Goal: Use online tool/utility: Use online tool/utility

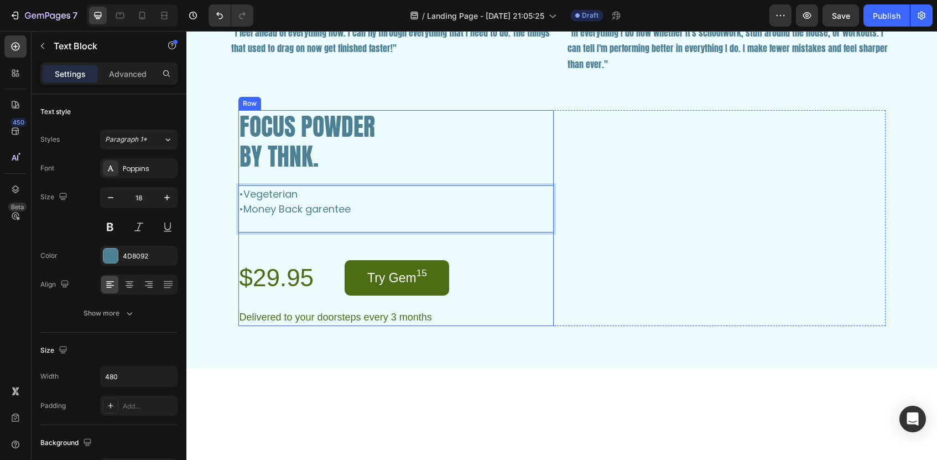
scroll to position [2, 0]
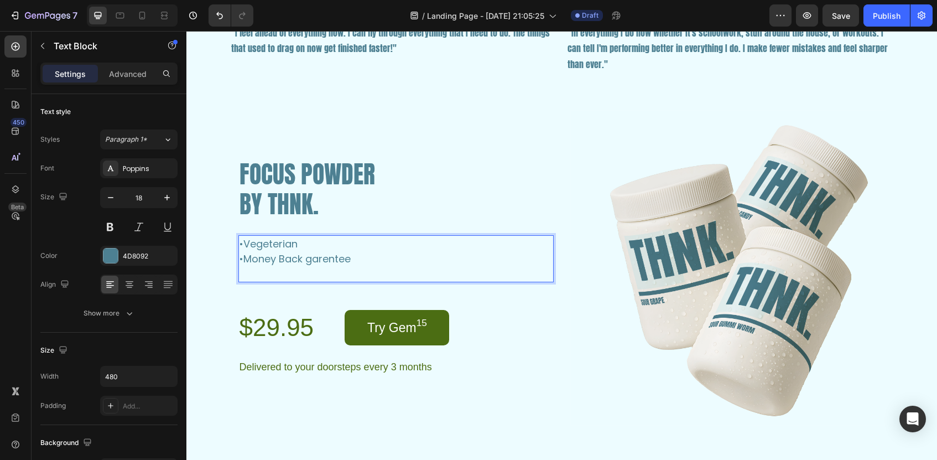
click at [250, 257] on p "•Money Back garentee" at bounding box center [370, 258] width 263 height 15
click at [243, 258] on p "•Money Back garentee" at bounding box center [370, 258] width 263 height 15
click at [350, 259] on p "•30 Day Money Back garentee" at bounding box center [370, 258] width 263 height 15
click at [275, 274] on p "Rich Text Editor. Editing area: main" at bounding box center [370, 273] width 263 height 15
click at [241, 256] on p "•30 Day Money Back Garentee" at bounding box center [370, 258] width 263 height 15
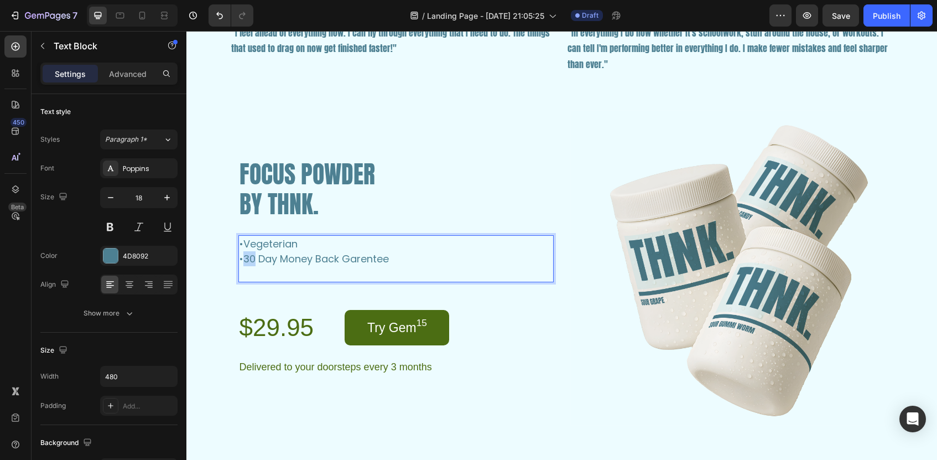
click at [241, 256] on p "•30 Day Money Back Garentee" at bounding box center [370, 258] width 263 height 15
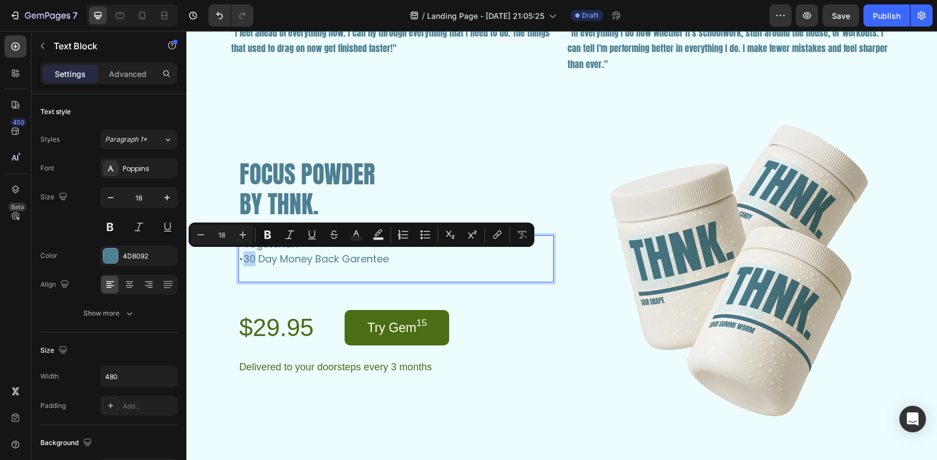
click at [241, 256] on p "•30 Day Money Back Garentee" at bounding box center [370, 258] width 263 height 15
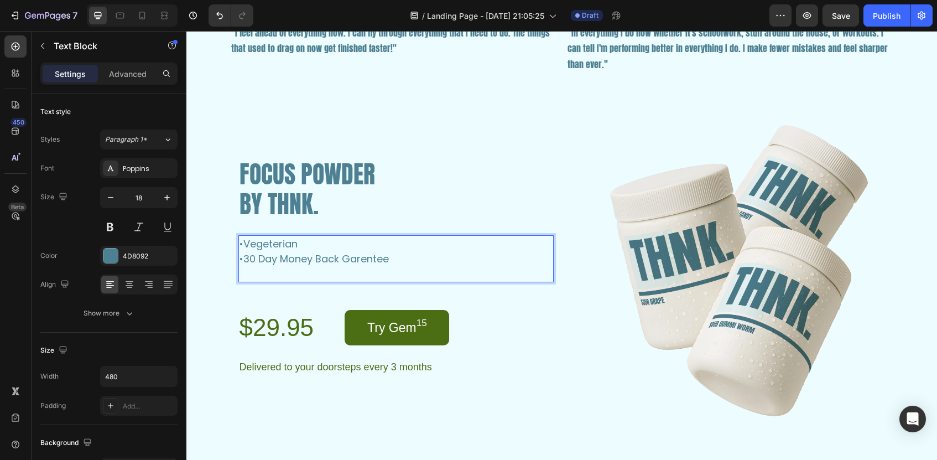
click at [242, 257] on p "•30 Day Money Back Garentee" at bounding box center [370, 258] width 263 height 15
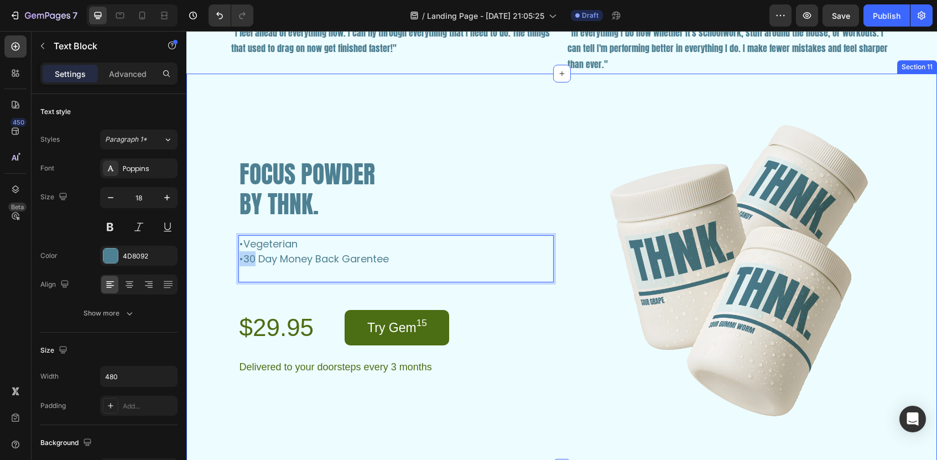
drag, startPoint x: 242, startPoint y: 257, endPoint x: 236, endPoint y: 257, distance: 6.1
click at [236, 257] on div "FOCUS POWDER BY THNK. Heading •Vegeterian •30 Day Money Back Garentee Text Bloc…" at bounding box center [561, 267] width 723 height 315
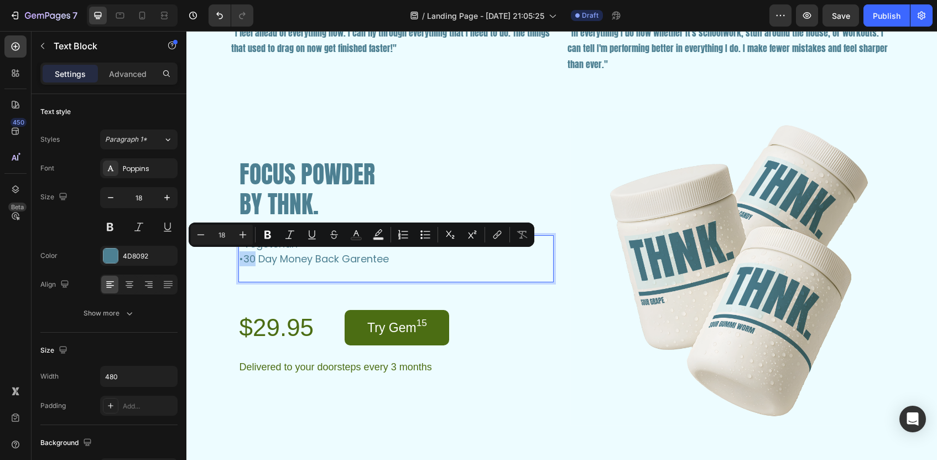
click at [241, 264] on p "•30 Day Money Back Garentee" at bounding box center [370, 258] width 263 height 15
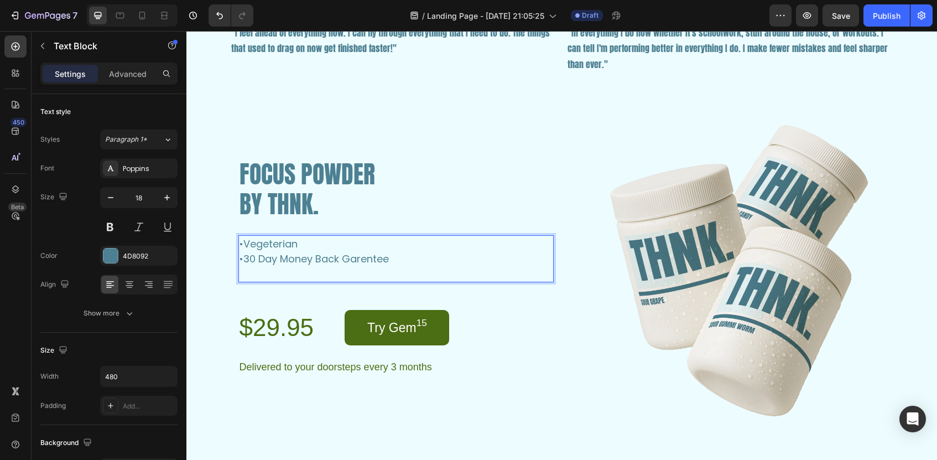
click at [239, 254] on p "•30 Day Money Back Garentee" at bounding box center [370, 258] width 263 height 15
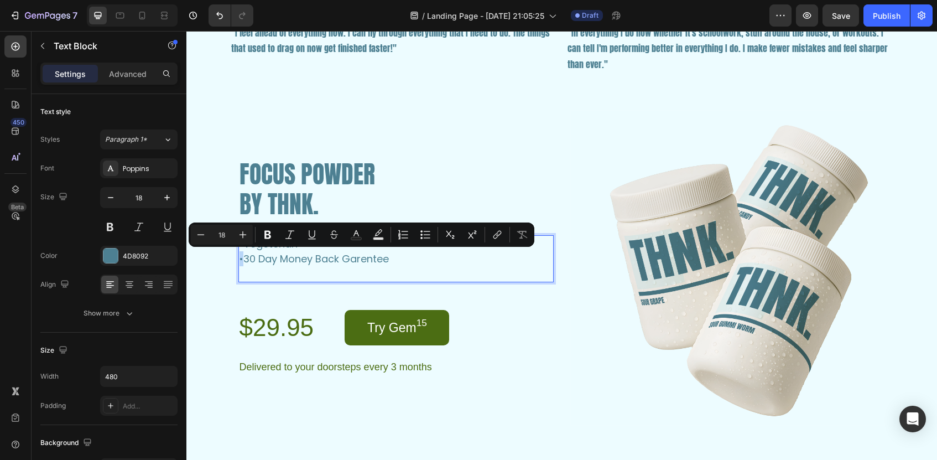
copy p "•"
click at [243, 273] on p "Rich Text Editor. Editing area: main" at bounding box center [370, 273] width 263 height 15
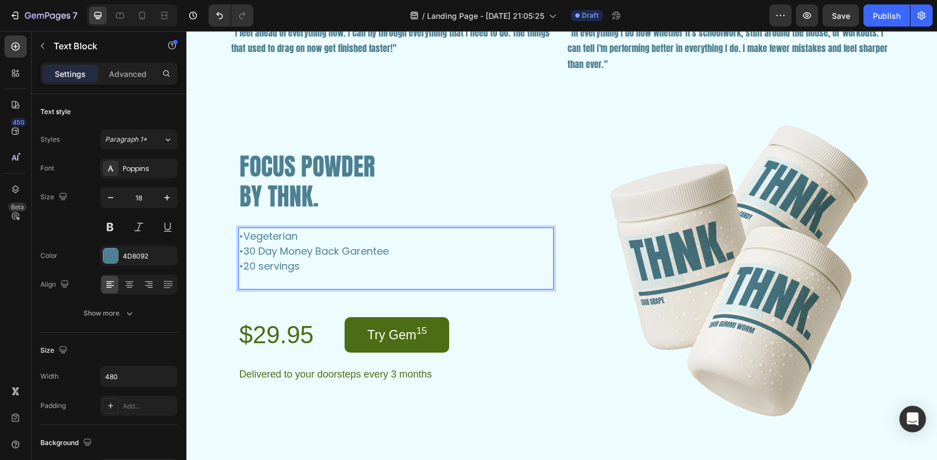
scroll to position [1958, 0]
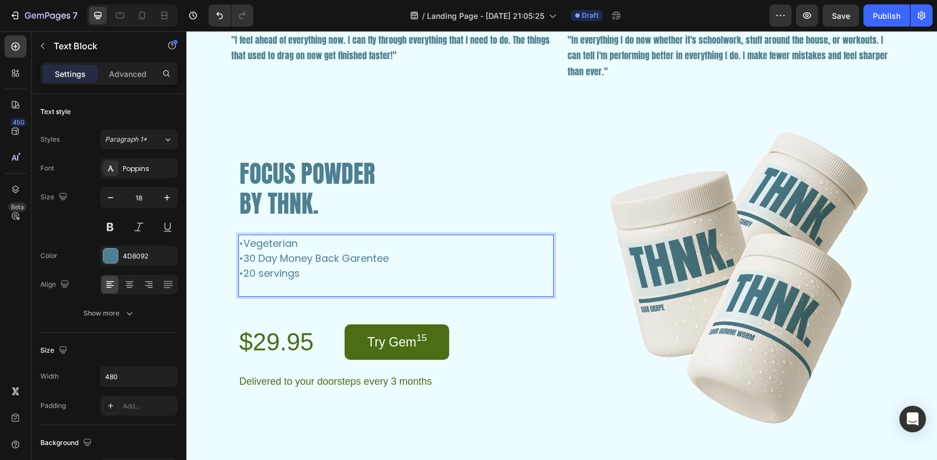
click at [248, 269] on p "•20 servings" at bounding box center [370, 272] width 263 height 15
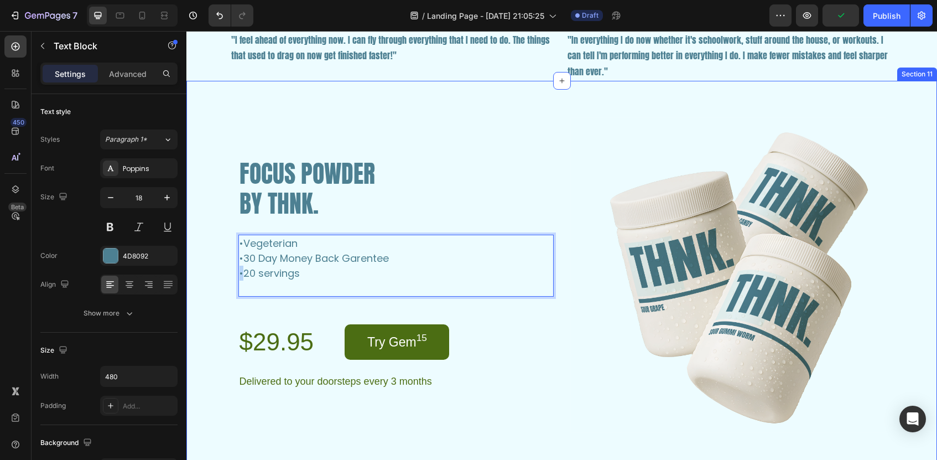
drag, startPoint x: 243, startPoint y: 270, endPoint x: 232, endPoint y: 272, distance: 10.6
click at [232, 272] on div "FOCUS POWDER BY THNK. Heading •Vegeterian •30 Day Money Back Garentee •20 servi…" at bounding box center [561, 274] width 723 height 315
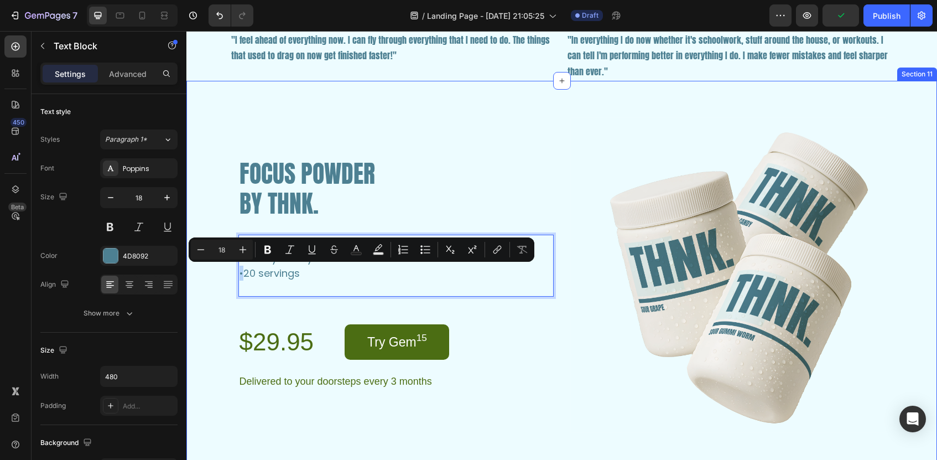
copy p "•"
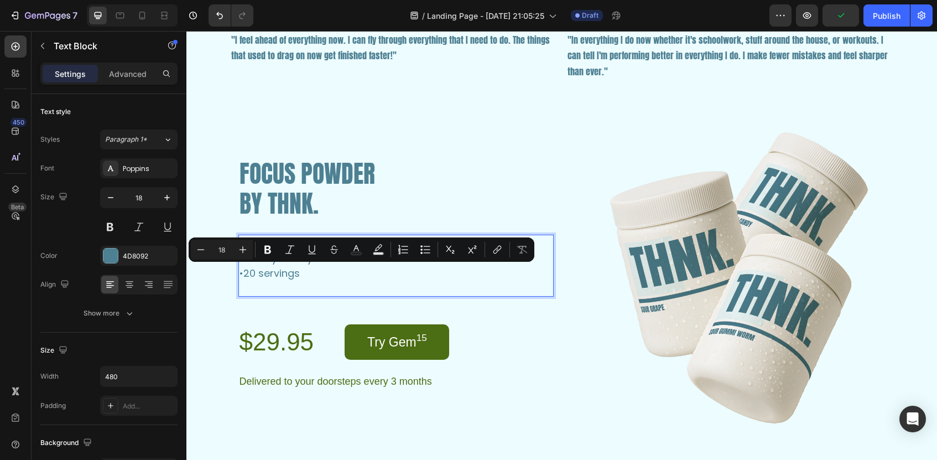
click at [248, 287] on p "Rich Text Editor. Editing area: main" at bounding box center [370, 287] width 263 height 15
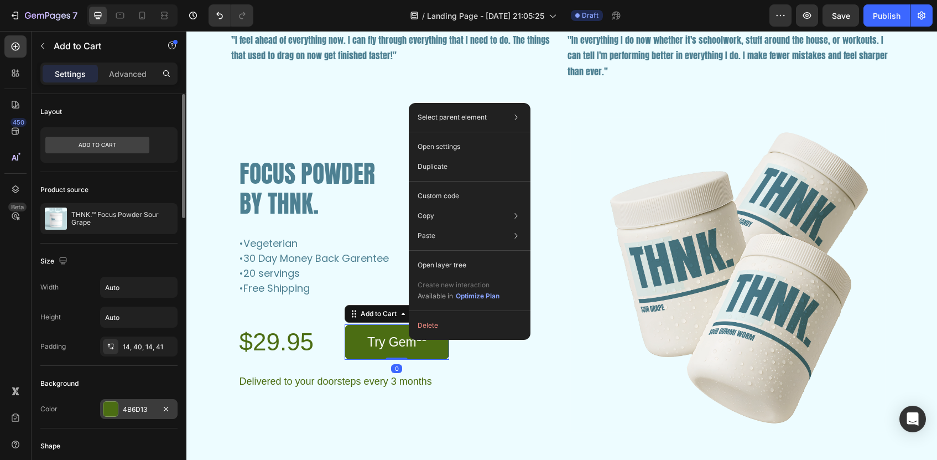
click at [103, 415] on div at bounding box center [110, 408] width 15 height 15
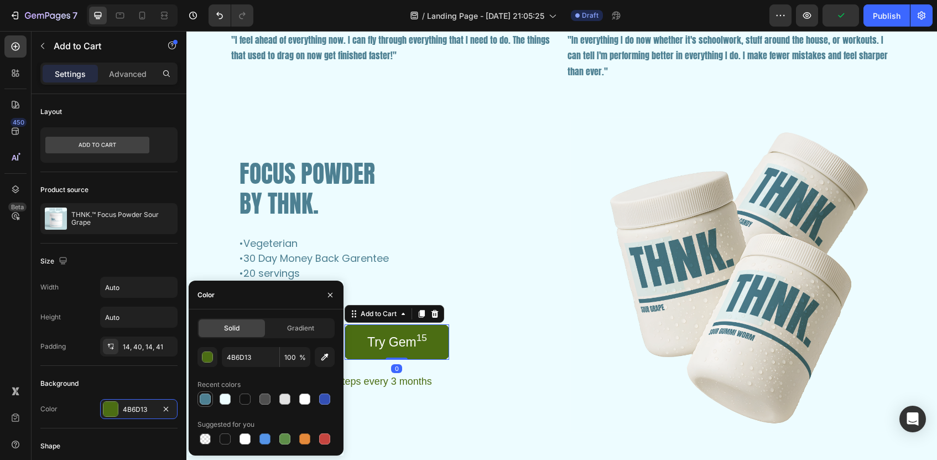
click at [206, 402] on div at bounding box center [205, 398] width 11 height 11
type input "4D8092"
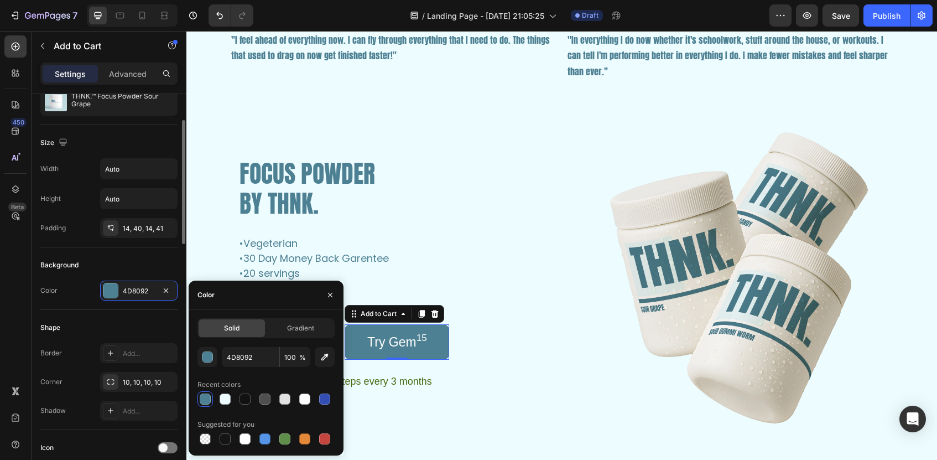
scroll to position [102, 0]
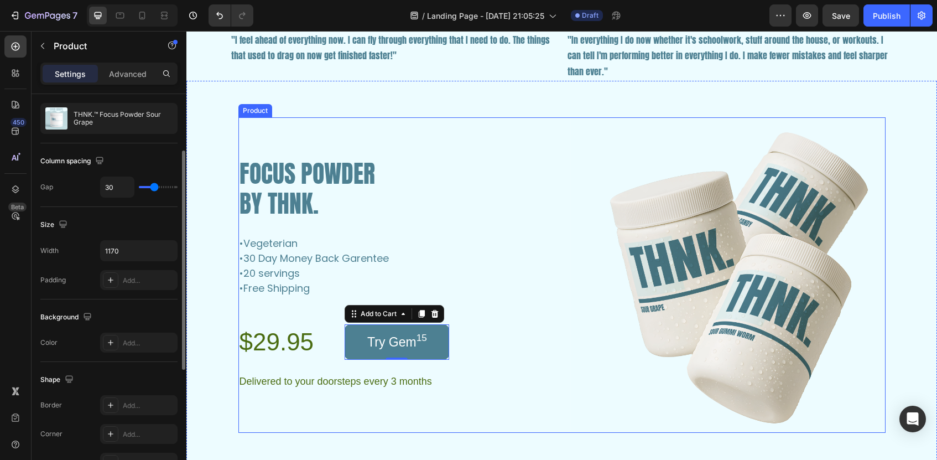
click at [453, 409] on div "FOCUS POWDER BY THNK. Heading •Vegeterian •30 Day Money Back Garentee •20 servi…" at bounding box center [395, 274] width 315 height 315
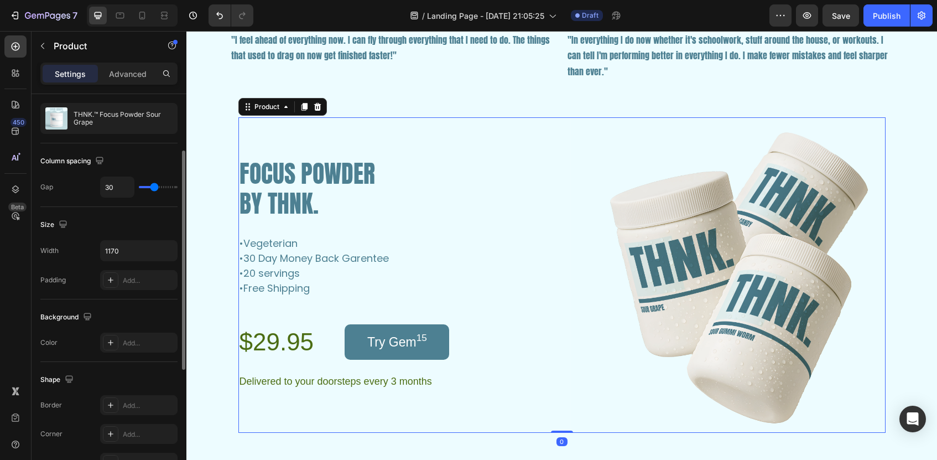
scroll to position [0, 0]
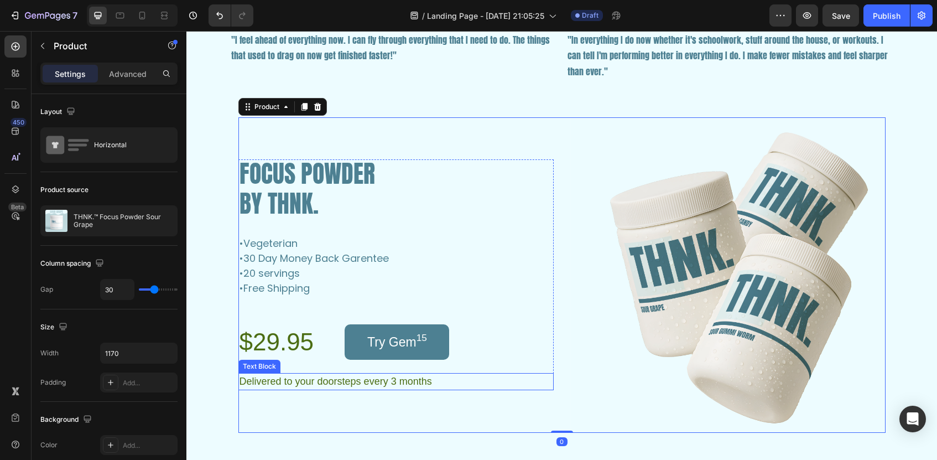
click at [364, 384] on p "Delivered to your doorsteps every 3 months" at bounding box center [395, 381] width 313 height 15
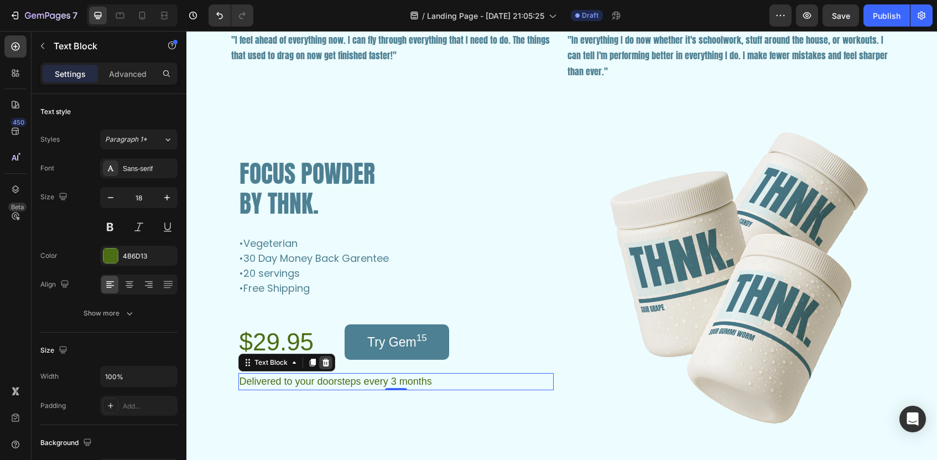
click at [326, 364] on icon at bounding box center [325, 362] width 7 height 8
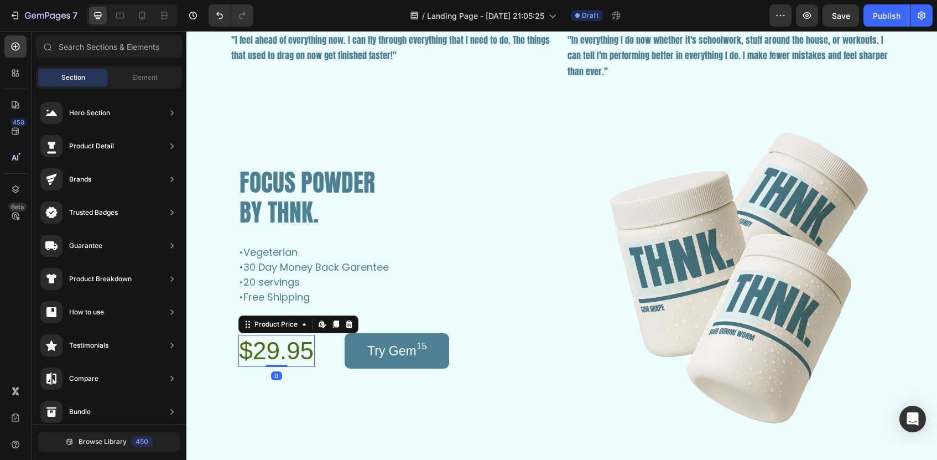
click at [290, 353] on div "$29.95" at bounding box center [276, 351] width 77 height 32
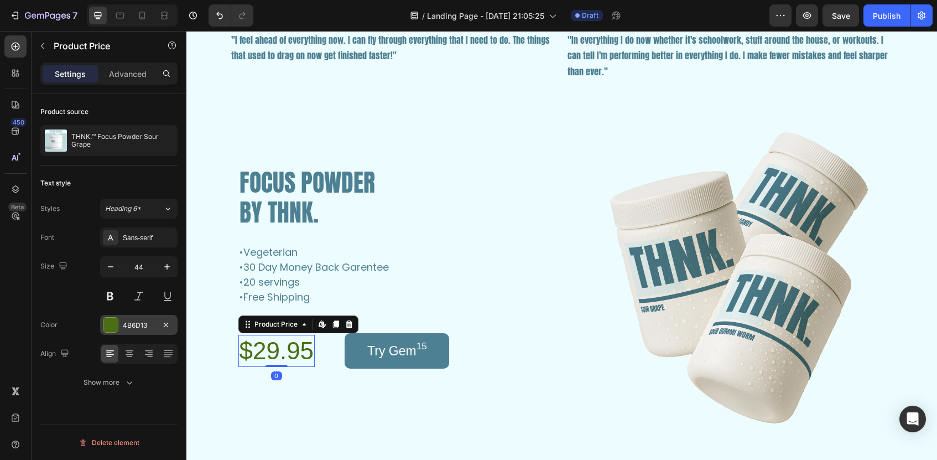
click at [110, 330] on div at bounding box center [110, 324] width 14 height 14
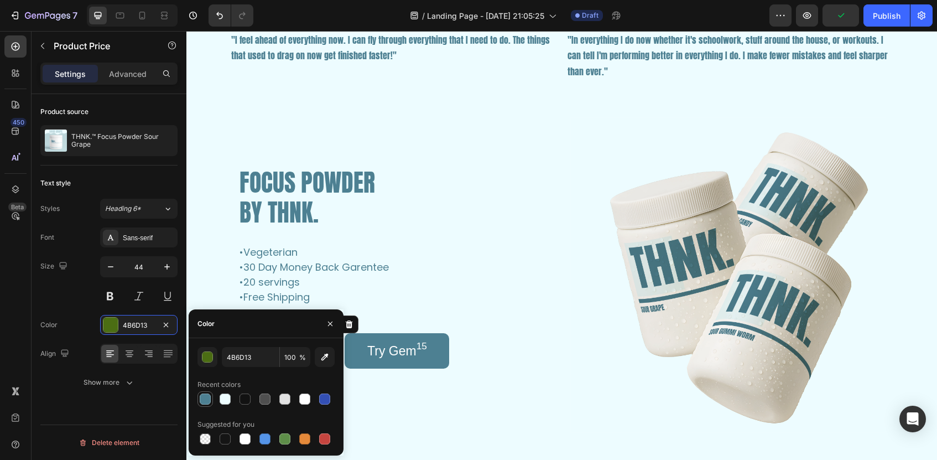
click at [201, 399] on div at bounding box center [205, 398] width 11 height 11
type input "4D8092"
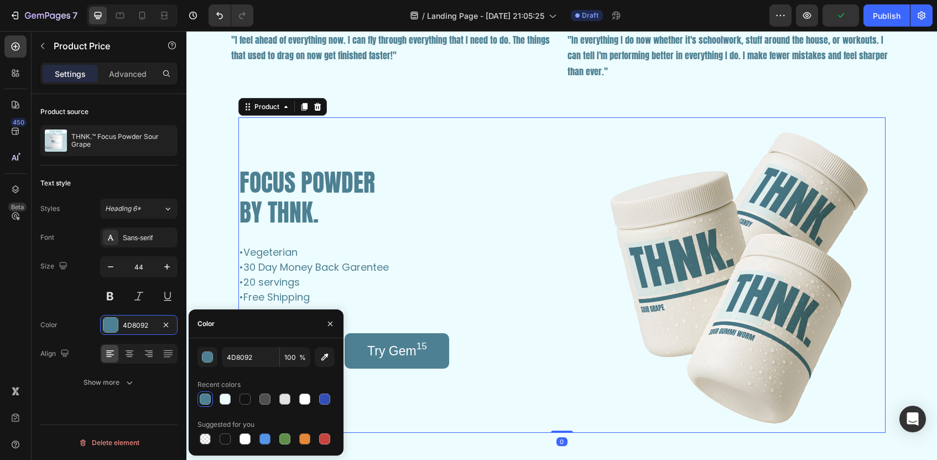
click at [385, 393] on div "FOCUS POWDER BY THNK. Heading •Vegeterian •30 Day Money Back Garentee •20 servi…" at bounding box center [395, 274] width 315 height 315
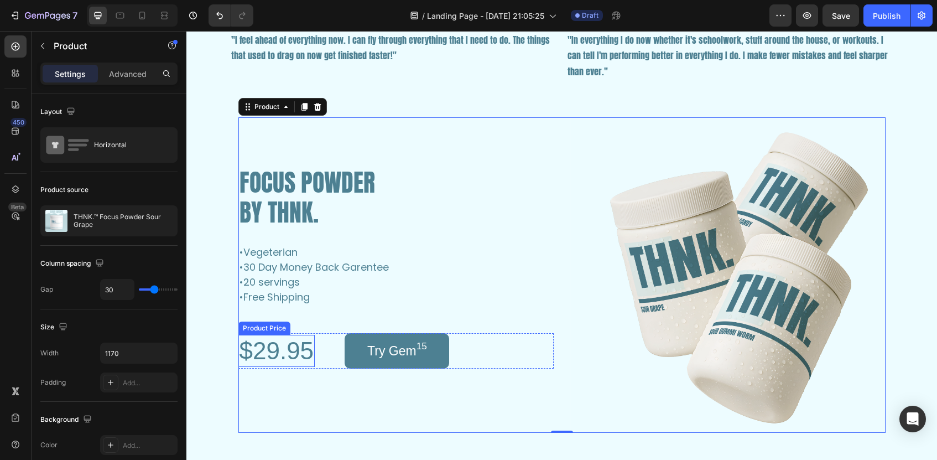
click at [309, 349] on div "$29.95" at bounding box center [276, 351] width 77 height 32
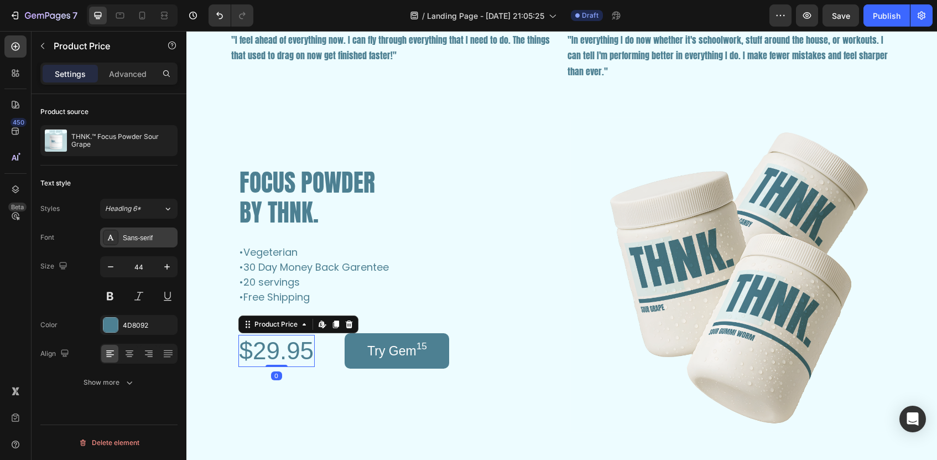
click at [112, 237] on icon at bounding box center [110, 237] width 9 height 9
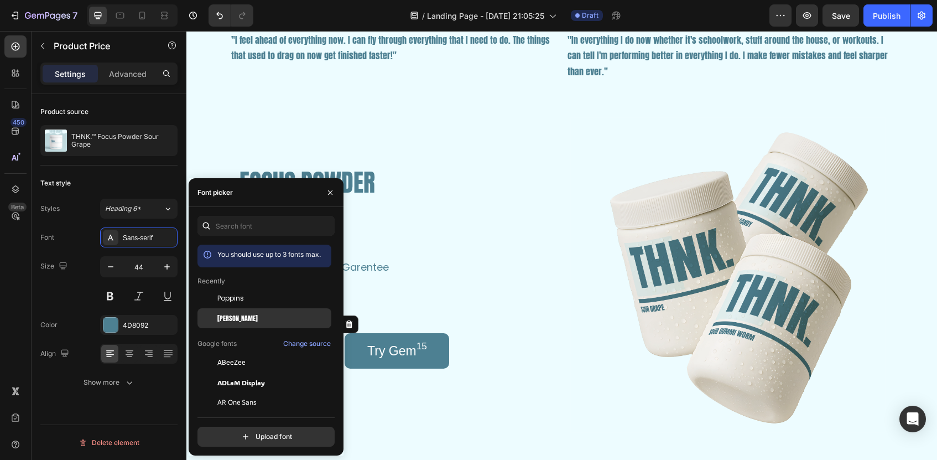
click at [240, 316] on div "[PERSON_NAME]" at bounding box center [273, 318] width 112 height 10
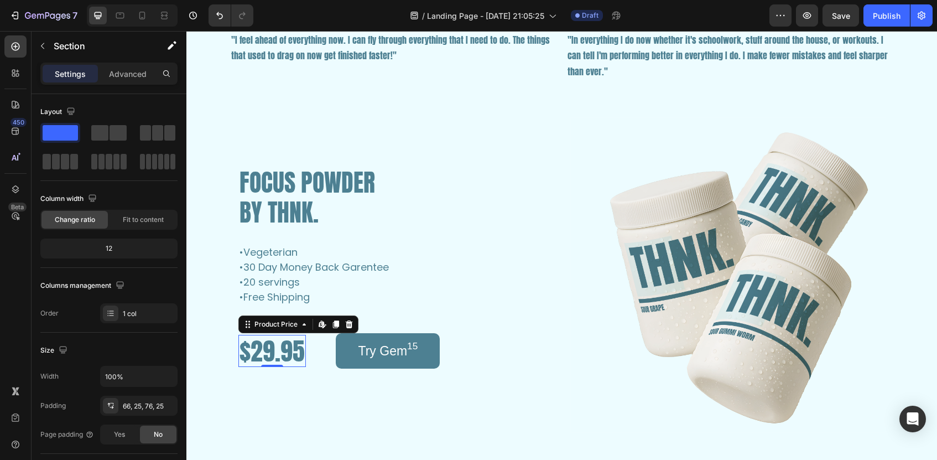
click at [431, 435] on div "FOCUS POWDER BY THNK. Heading •Vegeterian •30 Day Money Back Garentee •20 servi…" at bounding box center [561, 278] width 751 height 394
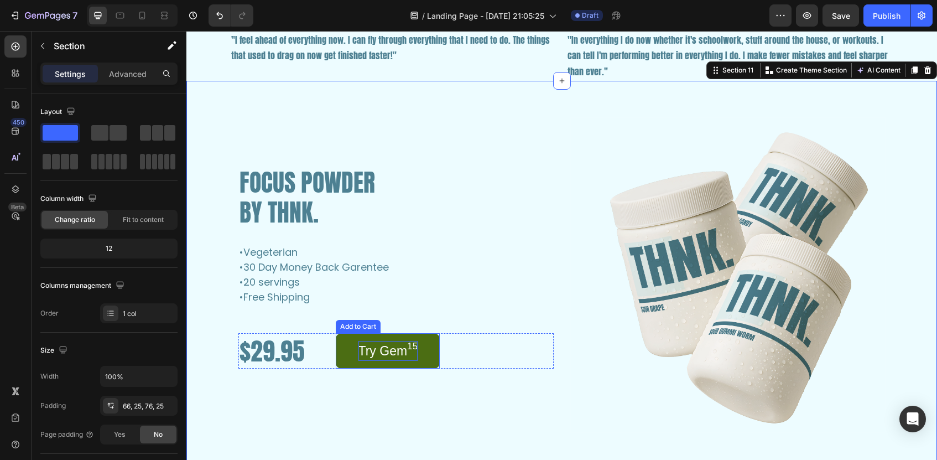
click at [399, 353] on div "Try Gem 15" at bounding box center [388, 351] width 60 height 20
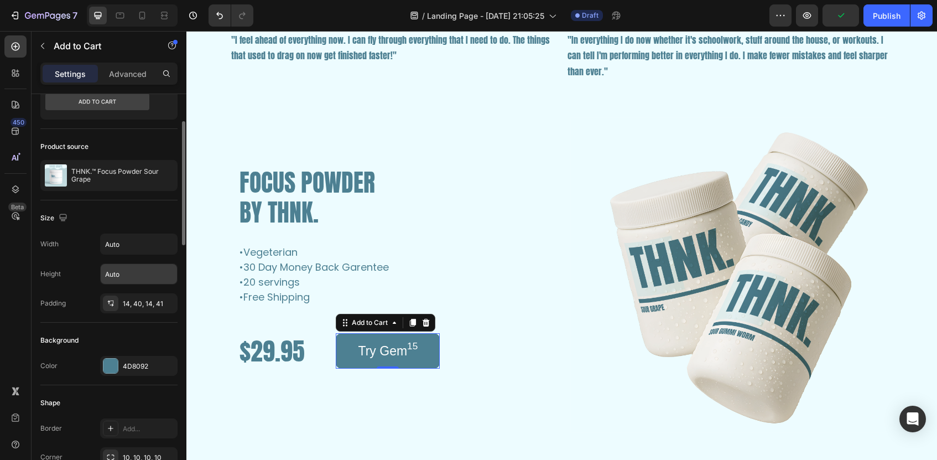
scroll to position [54, 0]
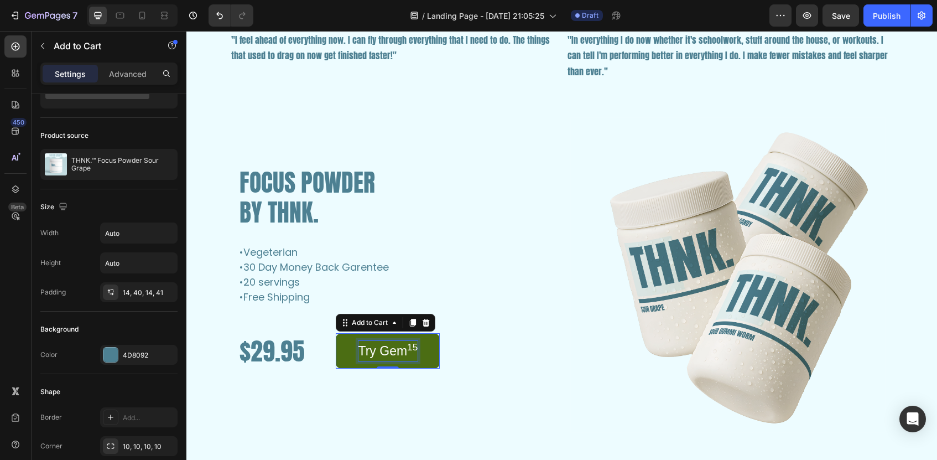
click at [371, 351] on div "Try Gem 15" at bounding box center [388, 351] width 60 height 20
click at [388, 352] on p "Try Gem 15" at bounding box center [388, 351] width 60 height 20
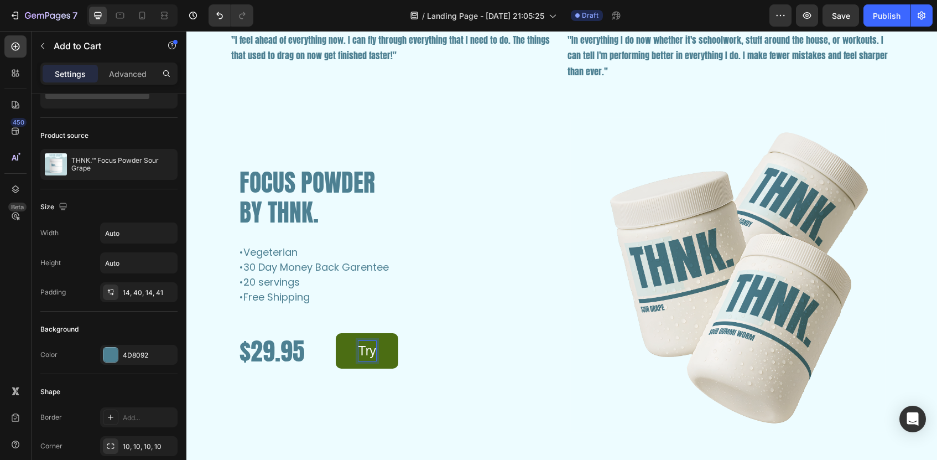
click at [336, 333] on button "Try" at bounding box center [367, 350] width 62 height 35
drag, startPoint x: 361, startPoint y: 352, endPoint x: 431, endPoint y: 340, distance: 71.2
click at [431, 340] on button "Try THNK. ™" at bounding box center [394, 350] width 117 height 35
click at [409, 347] on p "Try THNK. ™" at bounding box center [394, 351] width 72 height 20
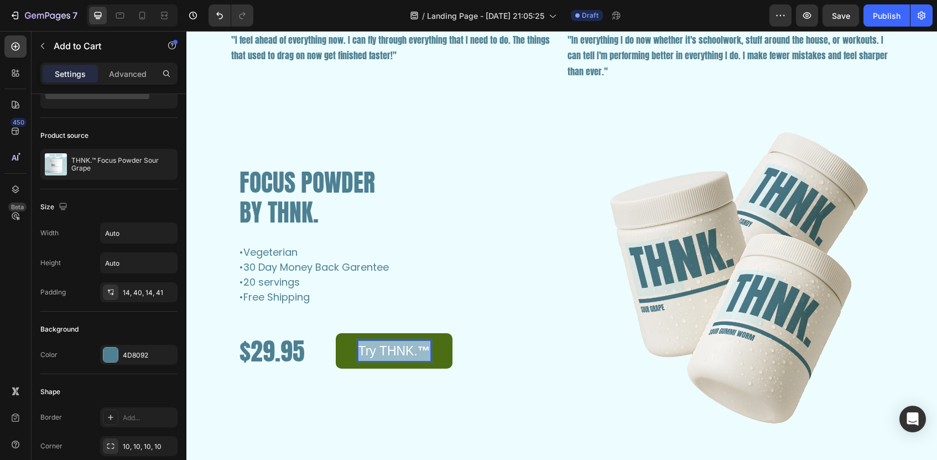
click at [409, 347] on p "Try THNK. ™" at bounding box center [394, 351] width 72 height 20
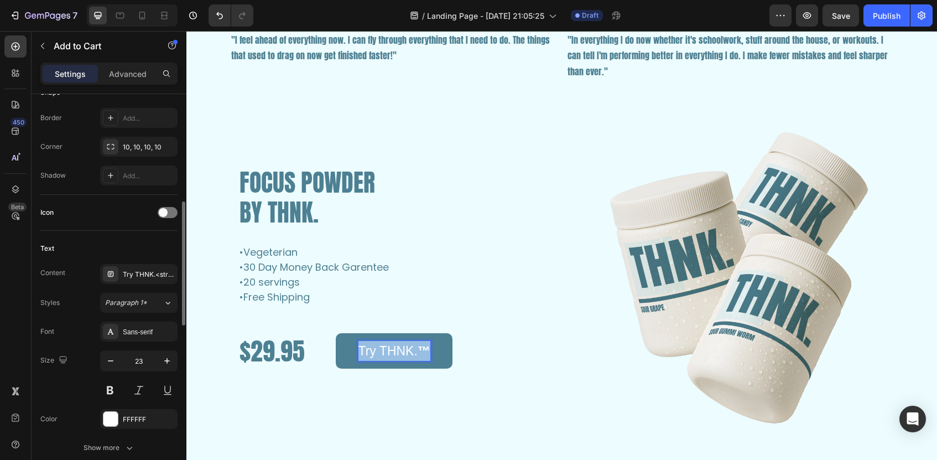
scroll to position [388, 0]
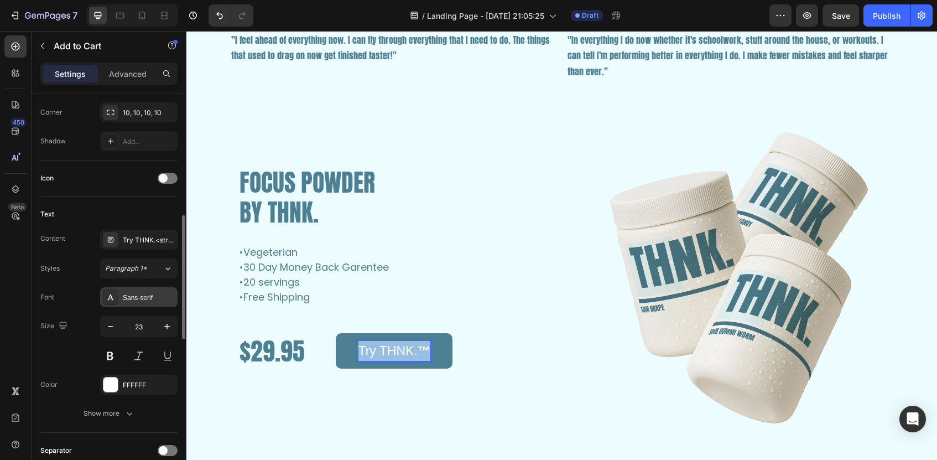
click at [144, 298] on div "Sans-serif" at bounding box center [149, 298] width 52 height 10
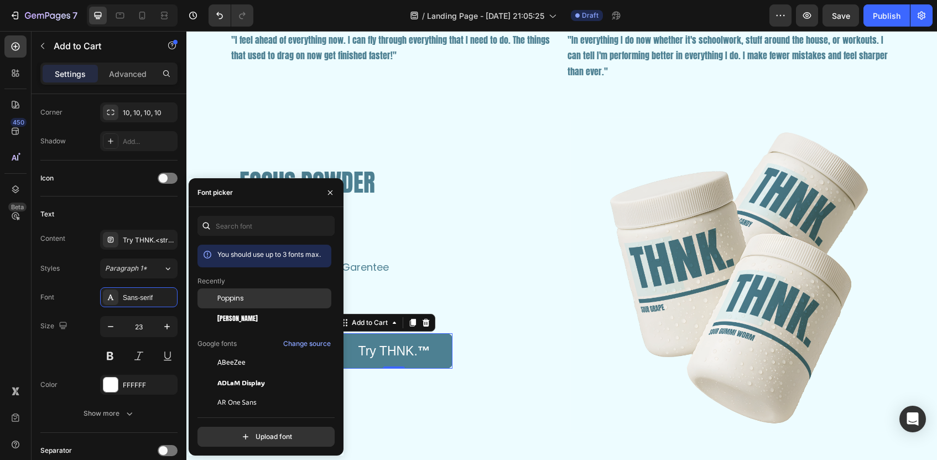
click at [223, 301] on span "Poppins" at bounding box center [230, 298] width 27 height 10
click at [227, 317] on span "[PERSON_NAME]" at bounding box center [237, 318] width 40 height 10
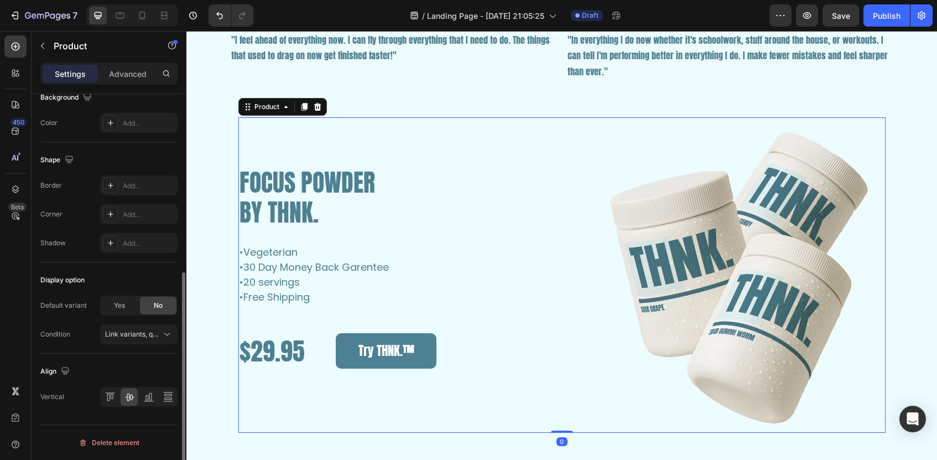
click at [423, 413] on div "FOCUS POWDER BY THNK. Heading •Vegeterian •30 Day Money Back Garentee •20 servi…" at bounding box center [395, 274] width 315 height 315
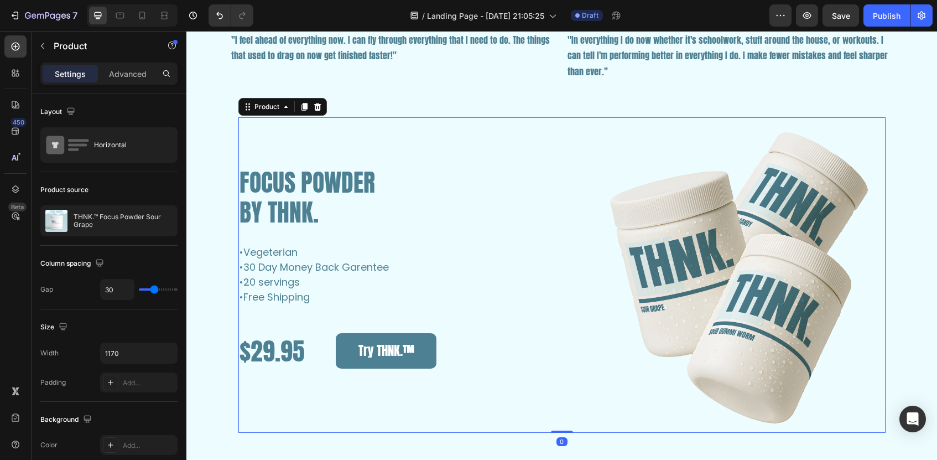
click at [413, 401] on div "FOCUS POWDER BY THNK. Heading •Vegeterian •30 Day Money Back Garentee •20 servi…" at bounding box center [395, 274] width 315 height 315
click at [403, 351] on strong "™" at bounding box center [409, 350] width 12 height 19
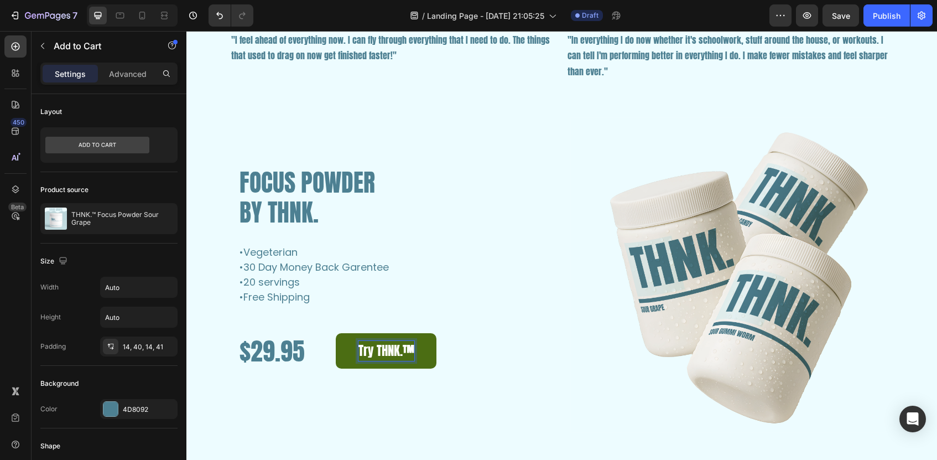
click at [409, 350] on strong "™" at bounding box center [409, 350] width 12 height 19
click at [494, 371] on div "FOCUS POWDER BY THNK. Heading •Vegeterian •30 Day Money Back Garentee •20 servi…" at bounding box center [395, 274] width 315 height 213
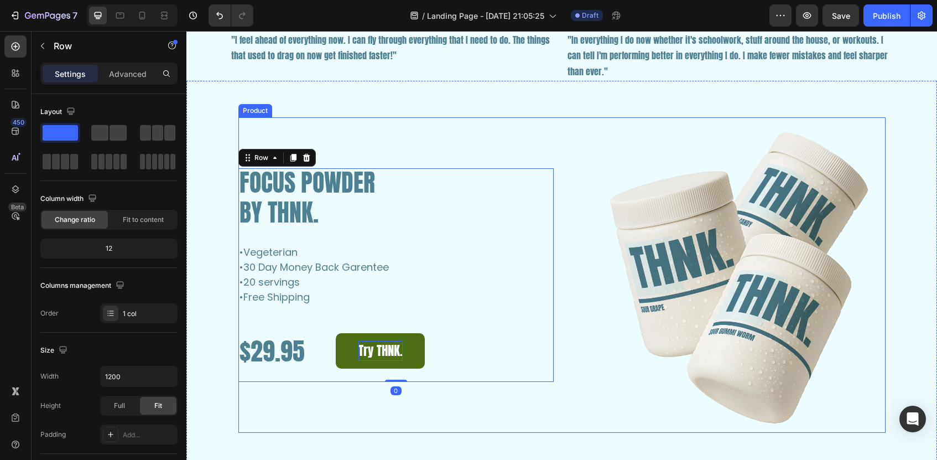
click at [506, 419] on div "FOCUS POWDER BY THNK. Heading •Vegeterian •30 Day Money Back Garentee •20 servi…" at bounding box center [395, 274] width 315 height 315
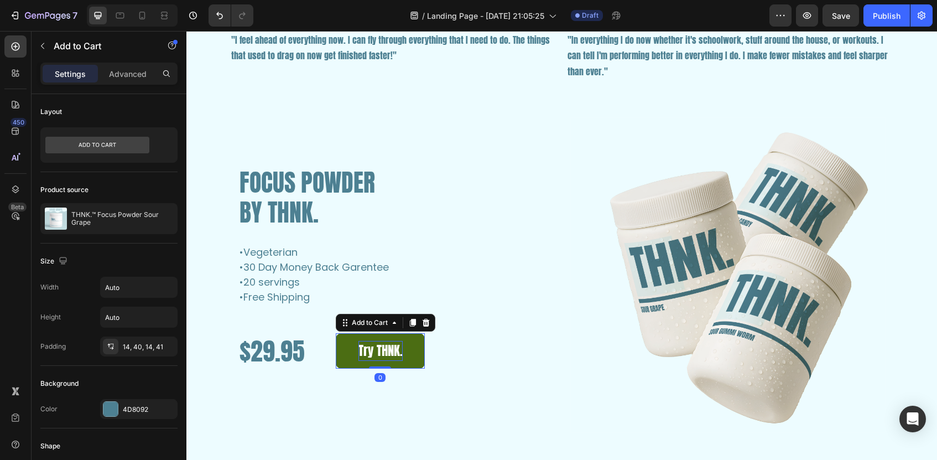
click at [348, 353] on button "Try THNK." at bounding box center [380, 350] width 89 height 35
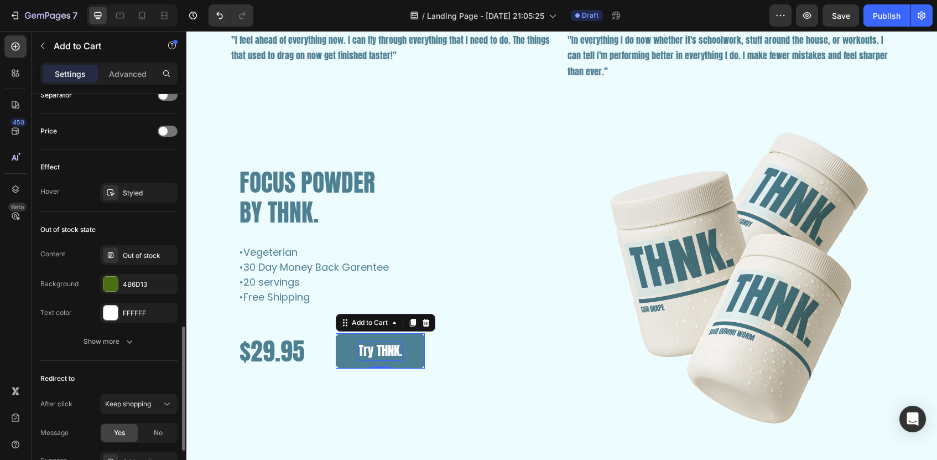
scroll to position [743, 0]
click at [113, 285] on div at bounding box center [110, 283] width 14 height 14
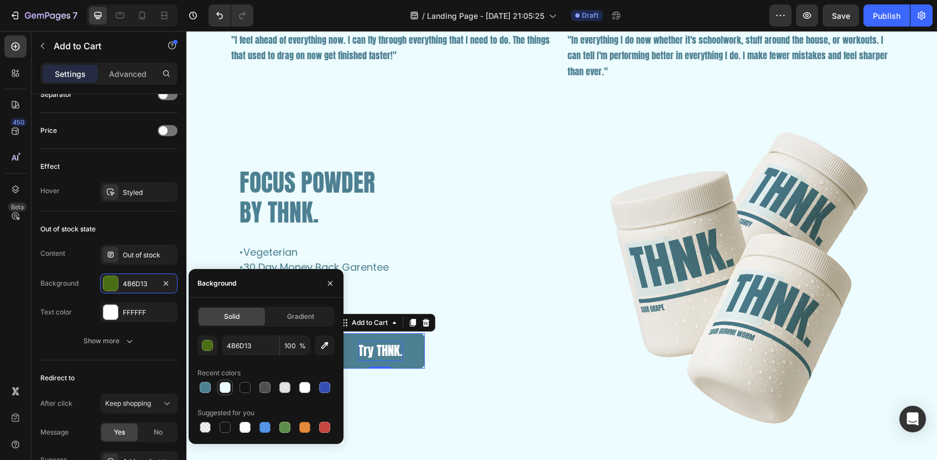
click at [225, 391] on div at bounding box center [225, 387] width 11 height 11
type input "EDFCFF"
click at [390, 403] on div "FOCUS POWDER BY THNK. Heading •Vegeterian •30 Day Money Back Garentee •20 servi…" at bounding box center [395, 274] width 315 height 315
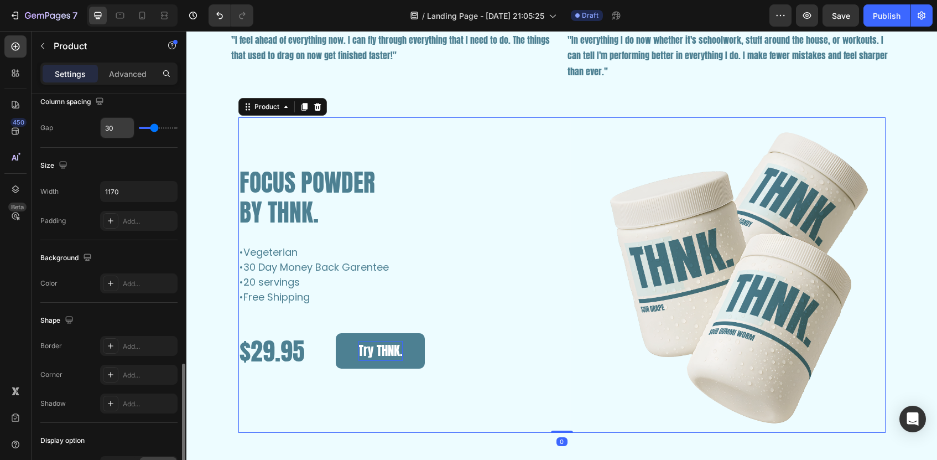
scroll to position [322, 0]
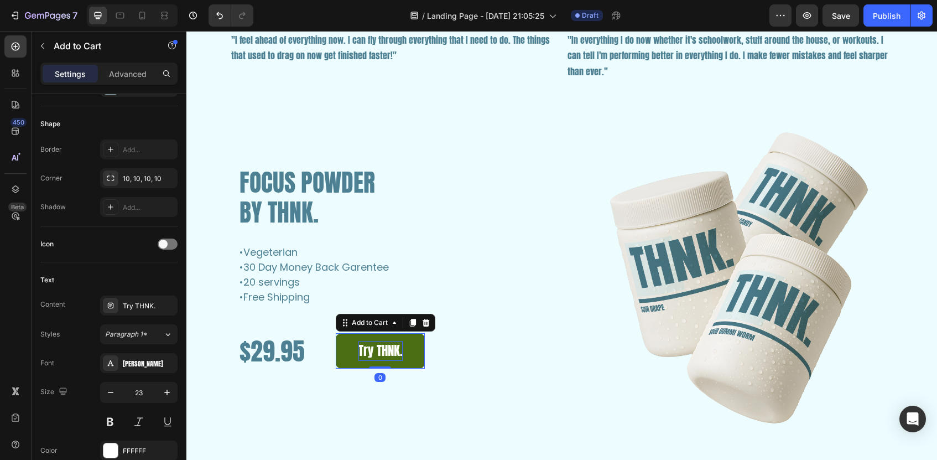
click at [381, 361] on button "Try THNK." at bounding box center [380, 350] width 89 height 35
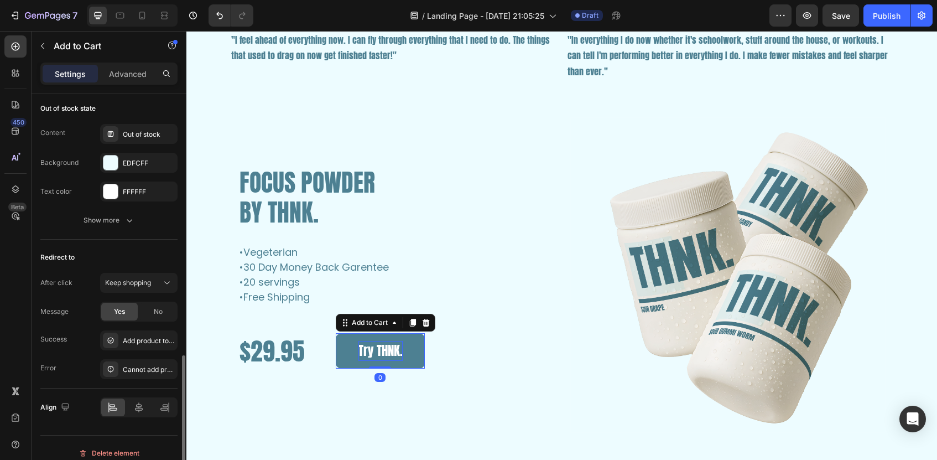
scroll to position [874, 0]
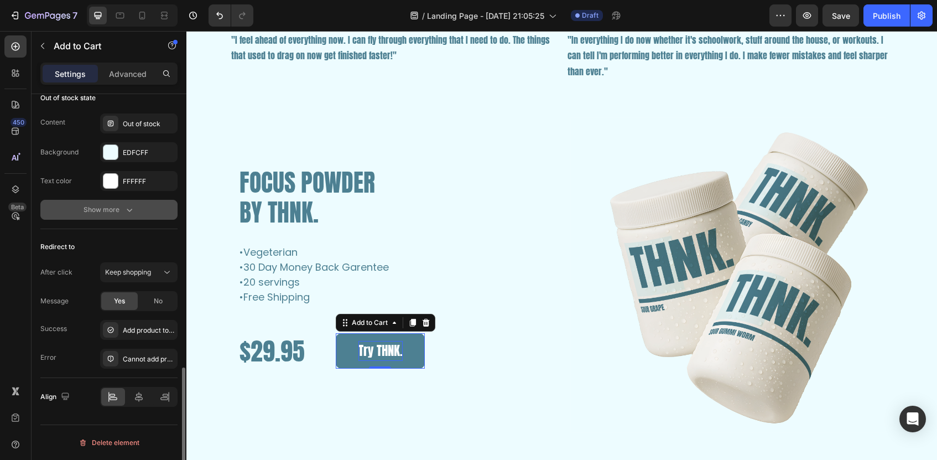
click at [108, 211] on div "Show more" at bounding box center [109, 209] width 51 height 11
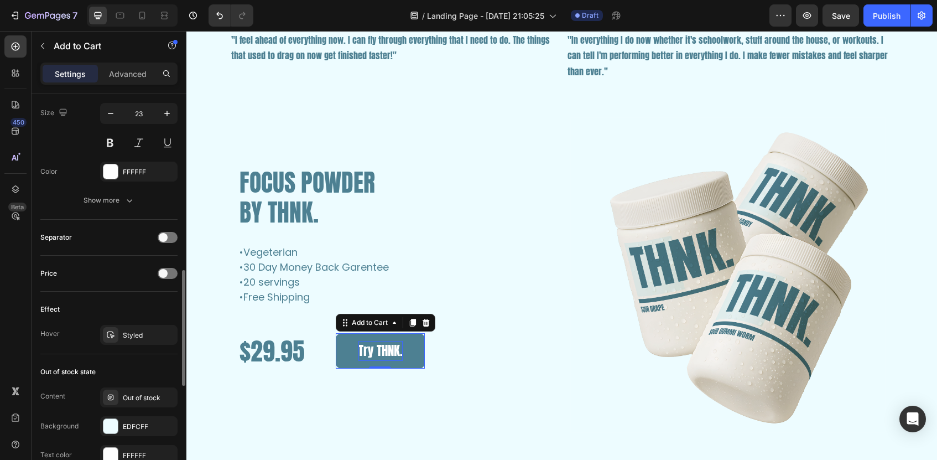
scroll to position [597, 0]
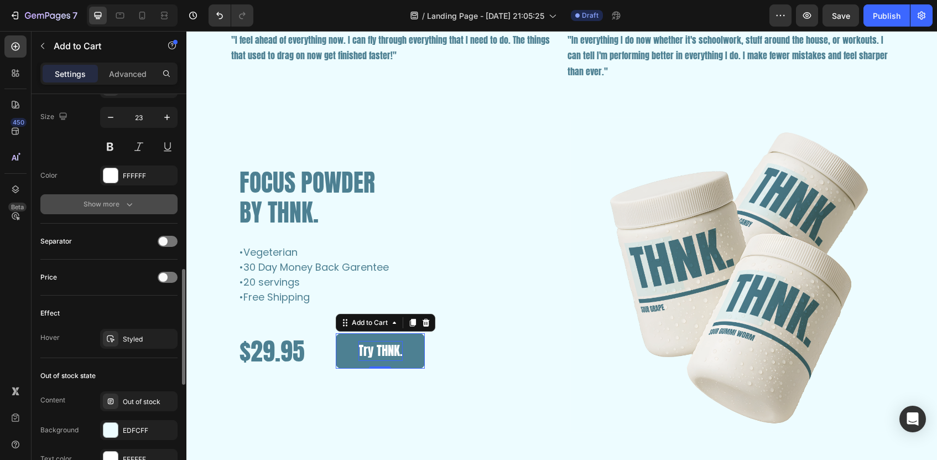
click at [106, 196] on button "Show more" at bounding box center [108, 204] width 137 height 20
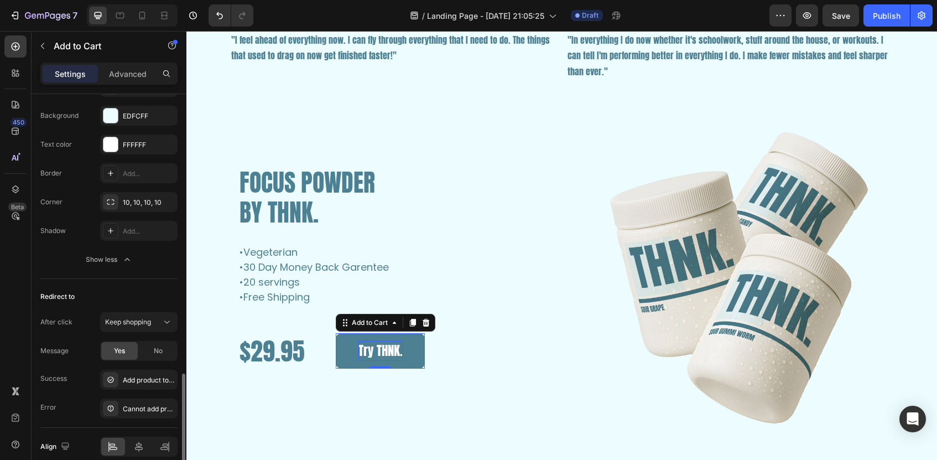
scroll to position [1107, 0]
